Goal: Check status: Check status

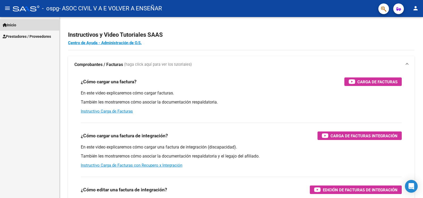
click at [12, 27] on span "Inicio" at bounding box center [10, 25] width 14 height 6
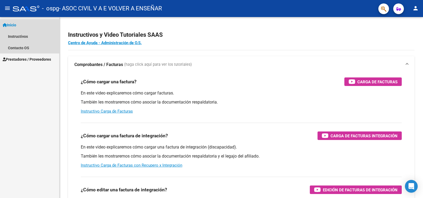
click at [21, 25] on link "Inicio" at bounding box center [29, 24] width 59 height 11
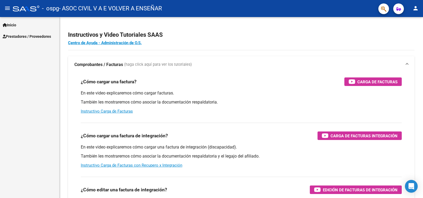
click at [29, 39] on span "Prestadores / Proveedores" at bounding box center [27, 36] width 48 height 6
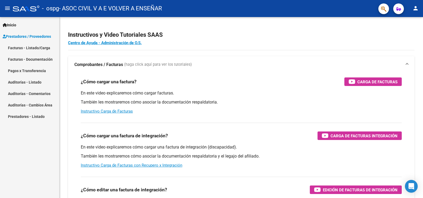
click at [46, 59] on link "Facturas - Documentación" at bounding box center [29, 58] width 59 height 11
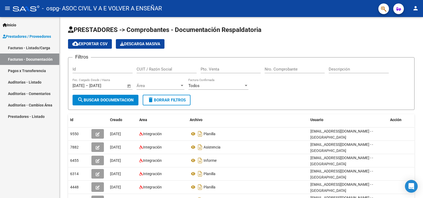
click at [26, 75] on link "Pagos x Transferencia" at bounding box center [29, 70] width 59 height 11
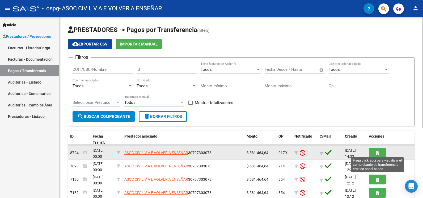
click at [378, 150] on span "button" at bounding box center [377, 152] width 3 height 5
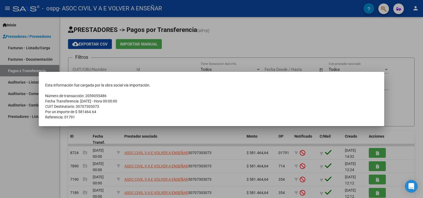
click at [377, 170] on div at bounding box center [211, 99] width 423 height 198
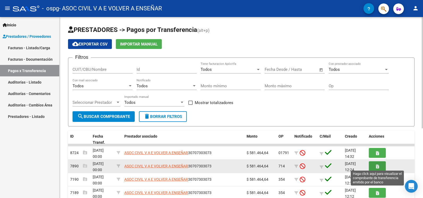
click at [377, 168] on span "button" at bounding box center [377, 165] width 3 height 5
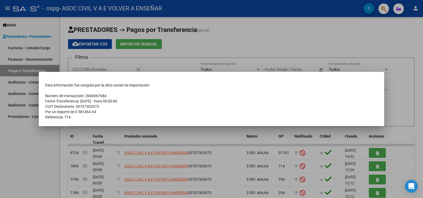
click at [378, 154] on div at bounding box center [211, 99] width 423 height 198
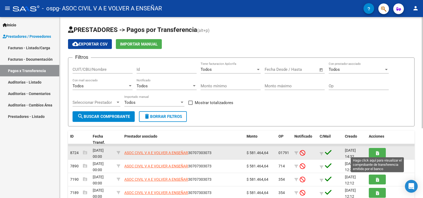
click at [378, 154] on icon "button" at bounding box center [377, 153] width 3 height 4
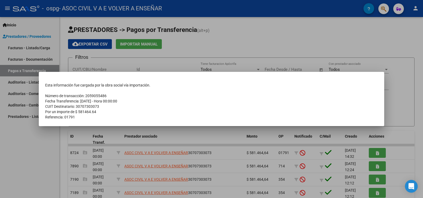
click at [345, 50] on div at bounding box center [211, 99] width 423 height 198
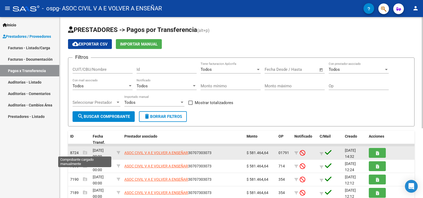
click at [83, 153] on icon at bounding box center [85, 152] width 4 height 4
click at [85, 152] on icon at bounding box center [85, 152] width 4 height 4
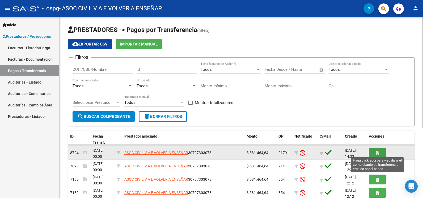
click at [373, 152] on button "button" at bounding box center [377, 153] width 17 height 10
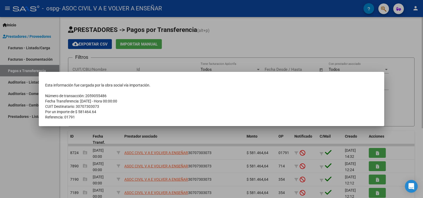
click at [409, 101] on div at bounding box center [211, 99] width 423 height 198
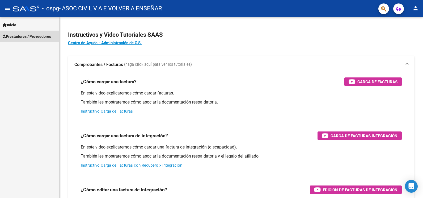
click at [15, 32] on link "Prestadores / Proveedores" at bounding box center [29, 36] width 59 height 11
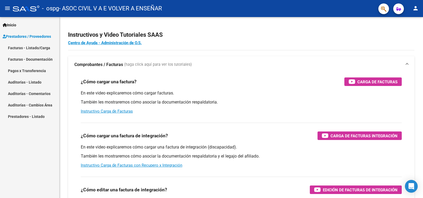
click at [33, 49] on link "Facturas - Listado/Carga" at bounding box center [29, 47] width 59 height 11
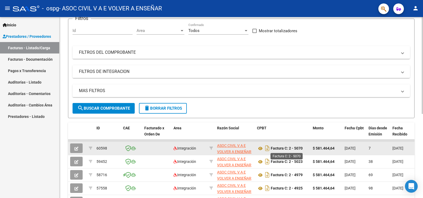
scroll to position [71, 0]
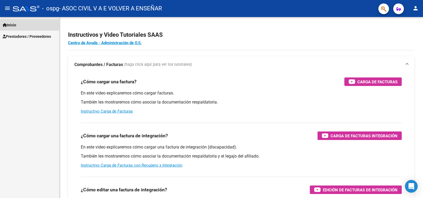
click at [13, 22] on span "Inicio" at bounding box center [10, 25] width 14 height 6
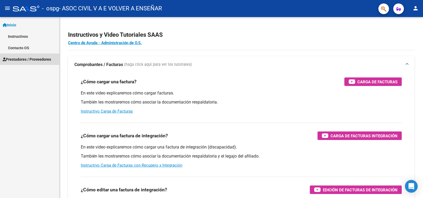
click at [22, 57] on span "Prestadores / Proveedores" at bounding box center [27, 59] width 48 height 6
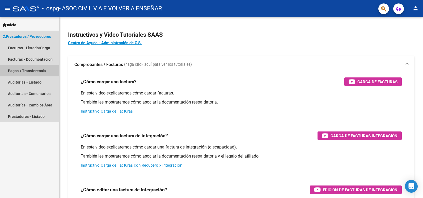
click at [34, 70] on link "Pagos x Transferencia" at bounding box center [29, 70] width 59 height 11
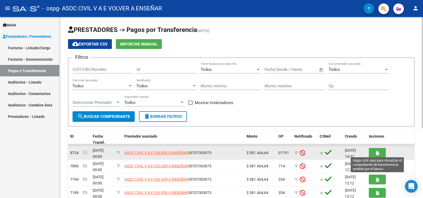
click at [378, 155] on button "button" at bounding box center [377, 153] width 17 height 10
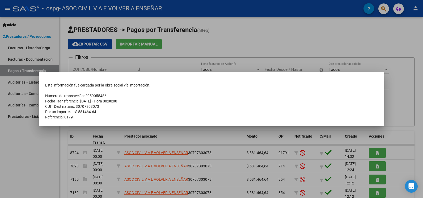
click at [376, 46] on div at bounding box center [211, 99] width 423 height 198
